Goal: Navigation & Orientation: Find specific page/section

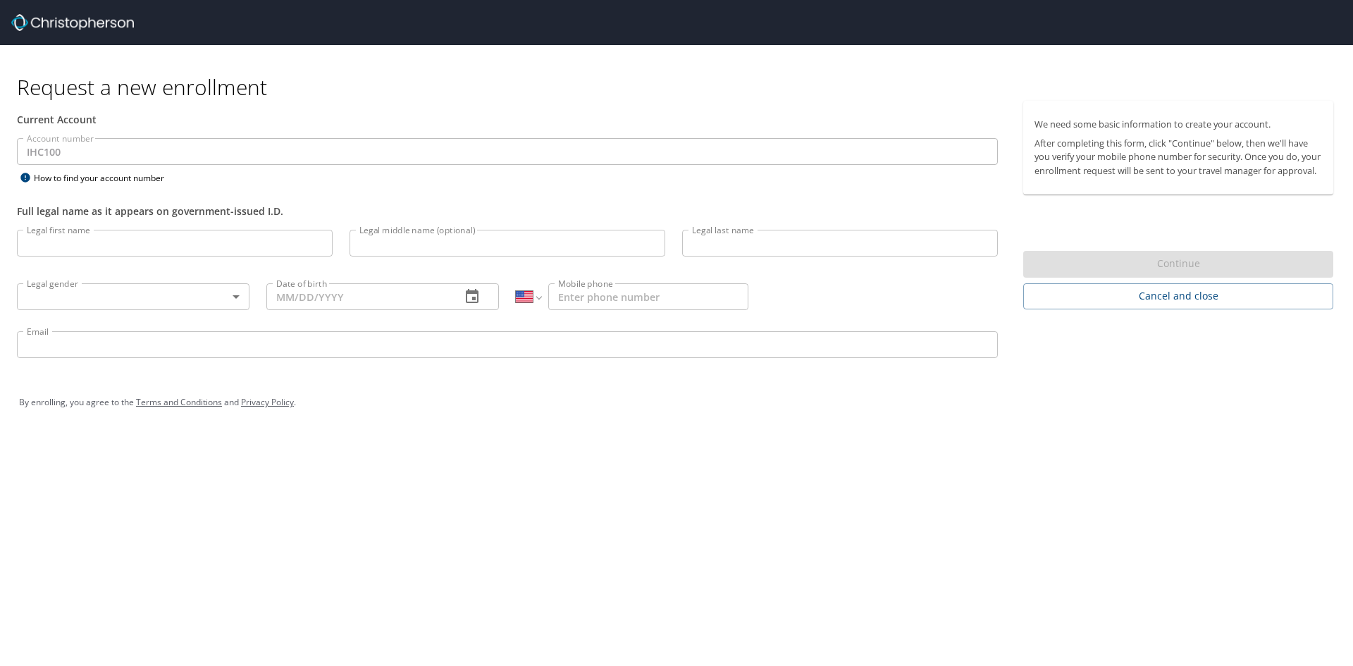
select select "US"
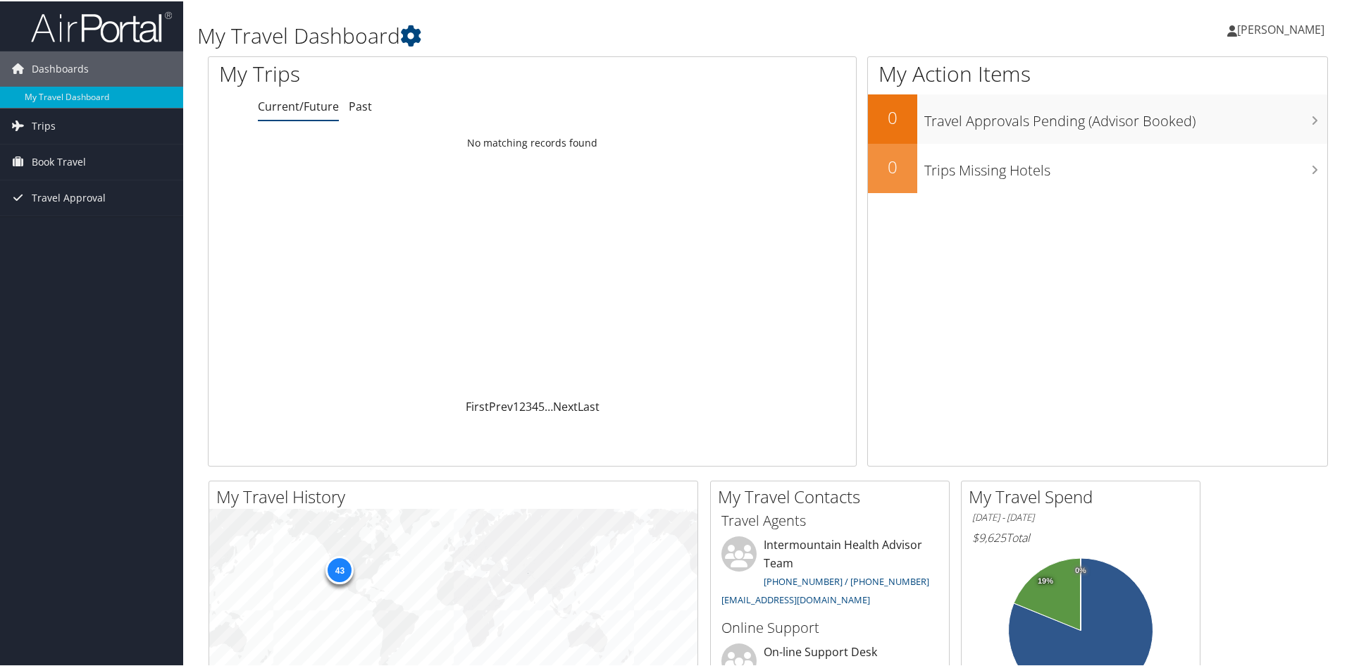
click at [1237, 32] on span "Benjamin Buchanan" at bounding box center [1280, 28] width 87 height 16
click at [1189, 85] on link "My Settings" at bounding box center [1243, 78] width 157 height 24
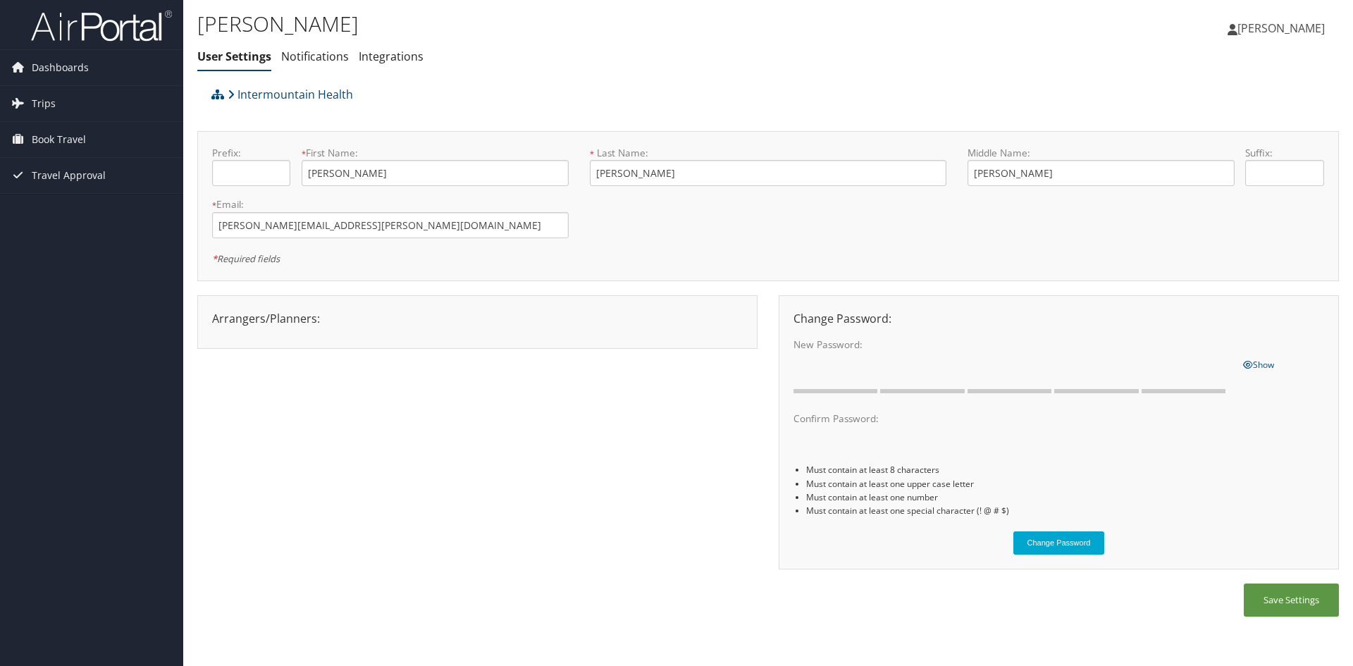
click at [1269, 30] on span "[PERSON_NAME]" at bounding box center [1280, 28] width 87 height 16
click at [1213, 123] on link "View Travel Profile" at bounding box center [1245, 125] width 157 height 24
